Goal: Transaction & Acquisition: Obtain resource

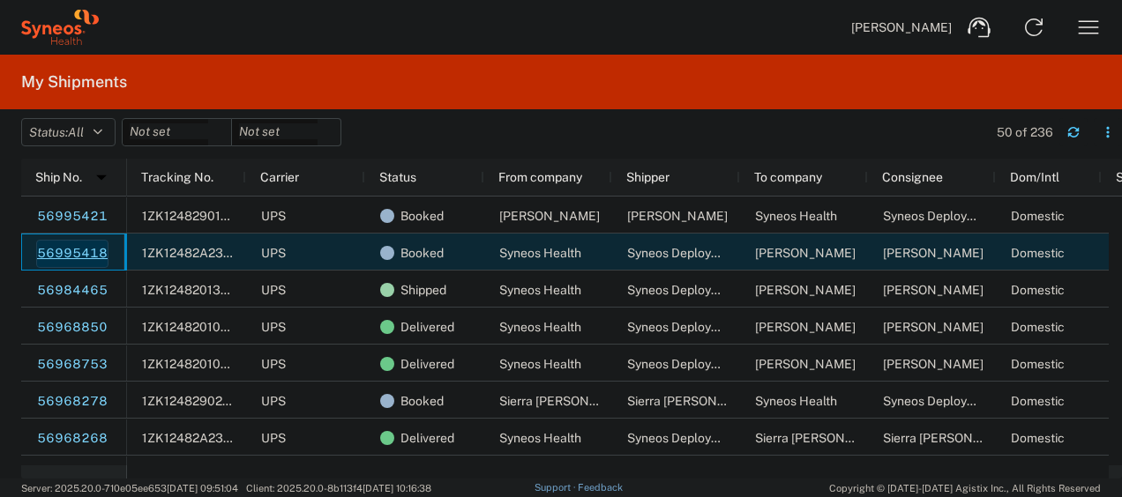
click at [83, 250] on link "56995418" at bounding box center [72, 254] width 72 height 28
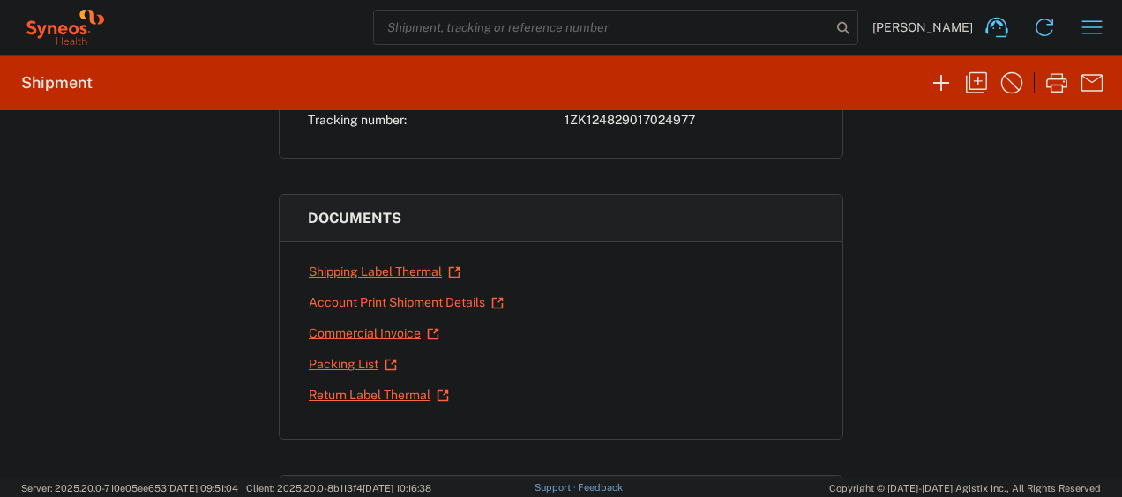
scroll to position [248, 0]
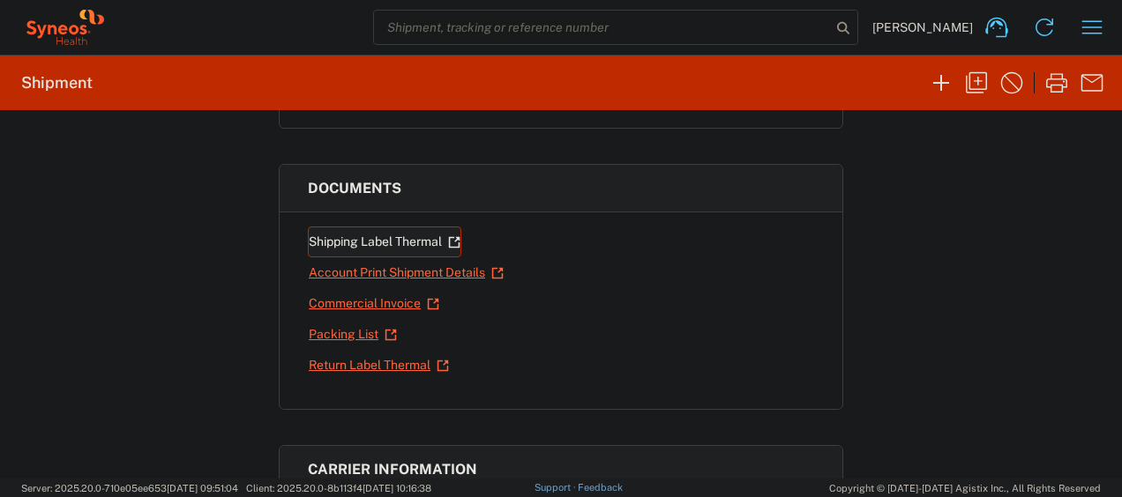
click at [421, 235] on link "Shipping Label Thermal" at bounding box center [384, 242] width 153 height 31
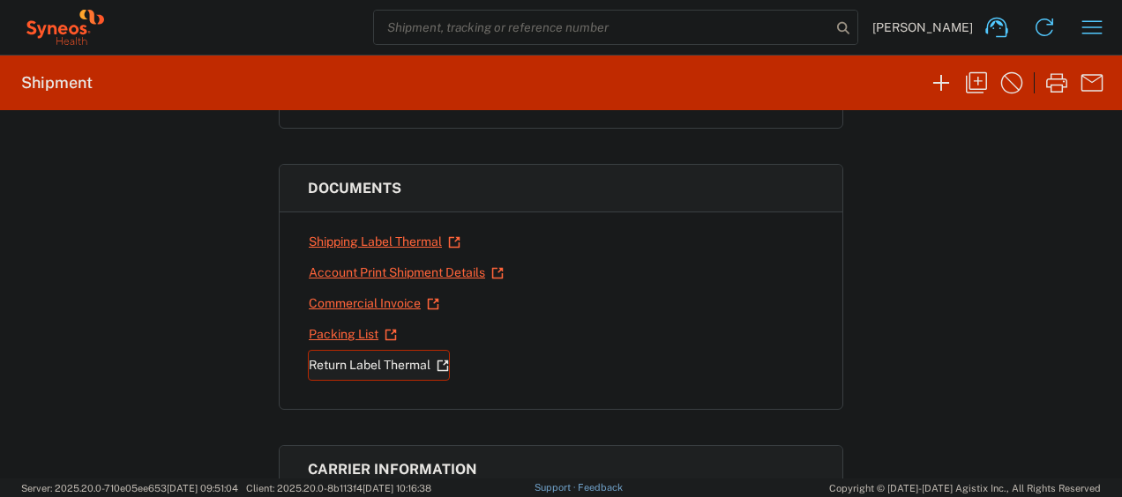
click at [349, 360] on link "Return Label Thermal" at bounding box center [379, 365] width 142 height 31
